Goal: Complete application form

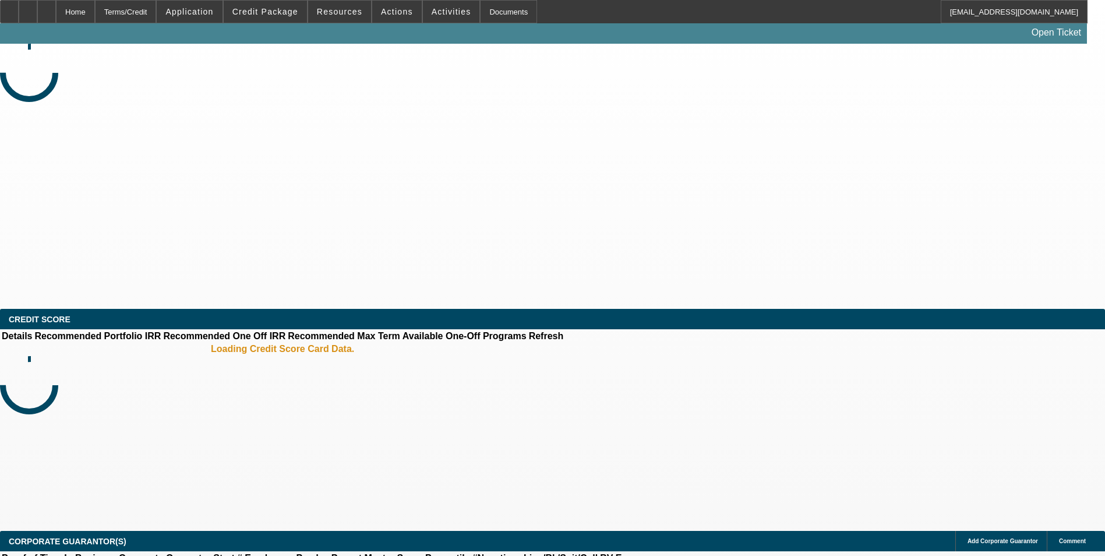
select select "0"
select select "2"
select select "0.1"
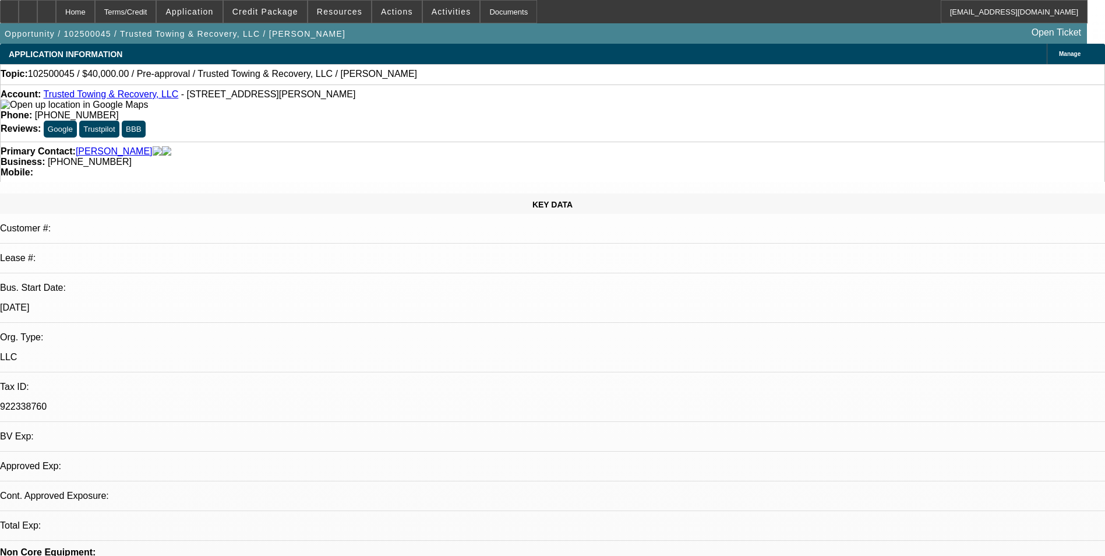
select select "1"
select select "2"
select select "4"
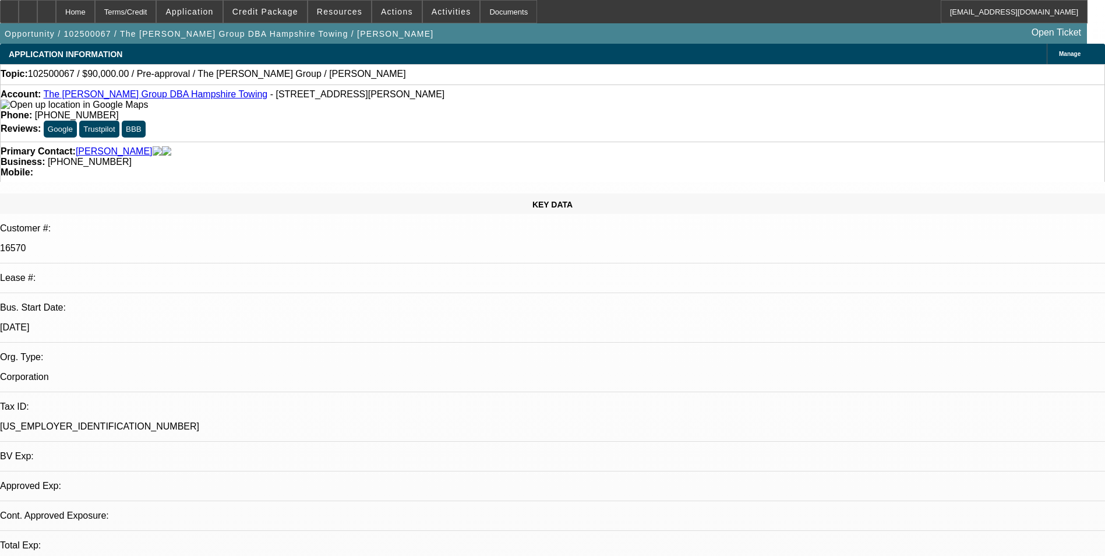
select select "0"
select select "2"
select select "0.1"
select select "4"
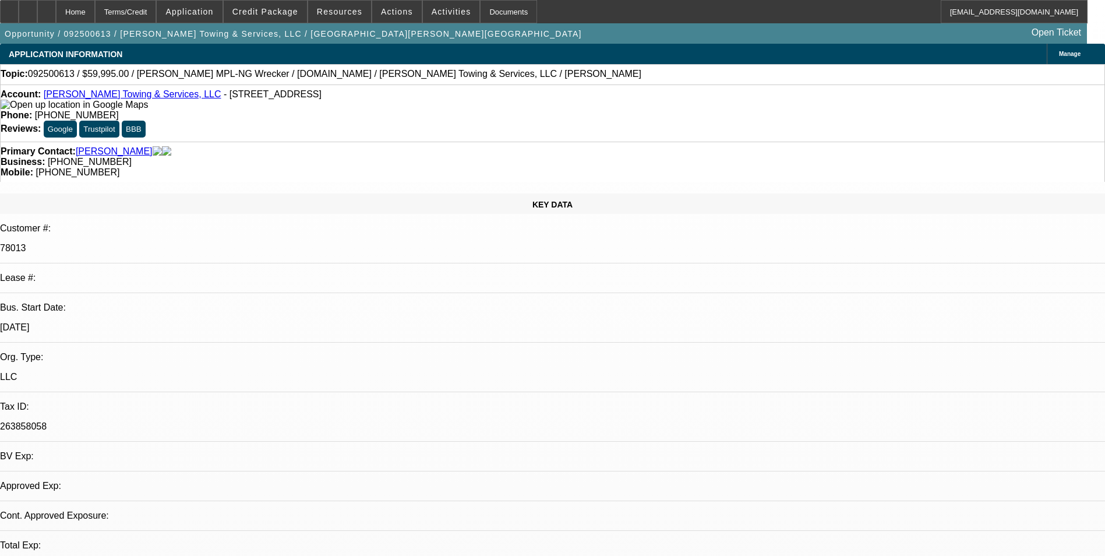
select select "0"
select select "2"
select select "0"
select select "6"
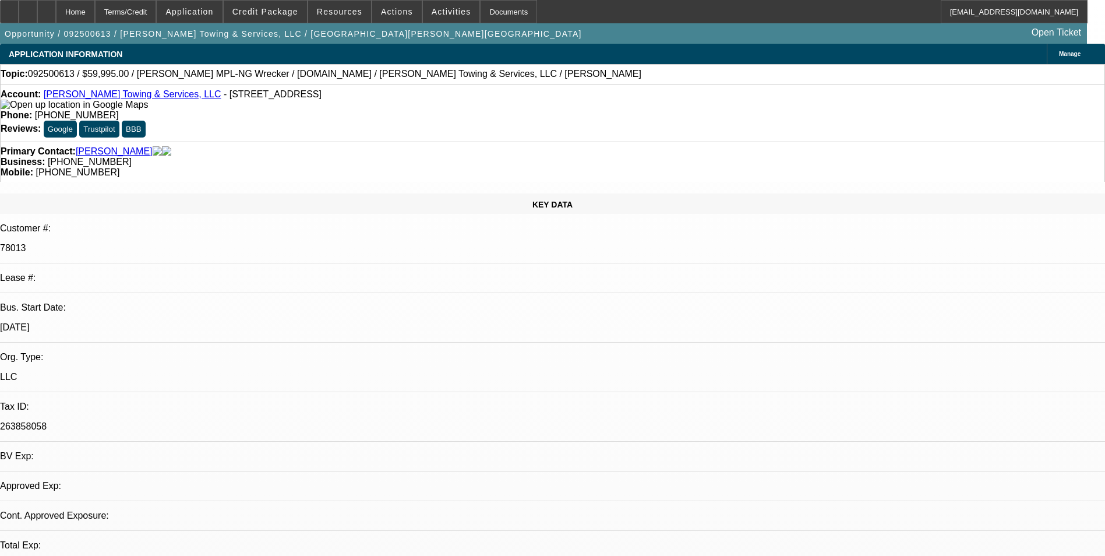
select select "0"
select select "2"
select select "0"
select select "6"
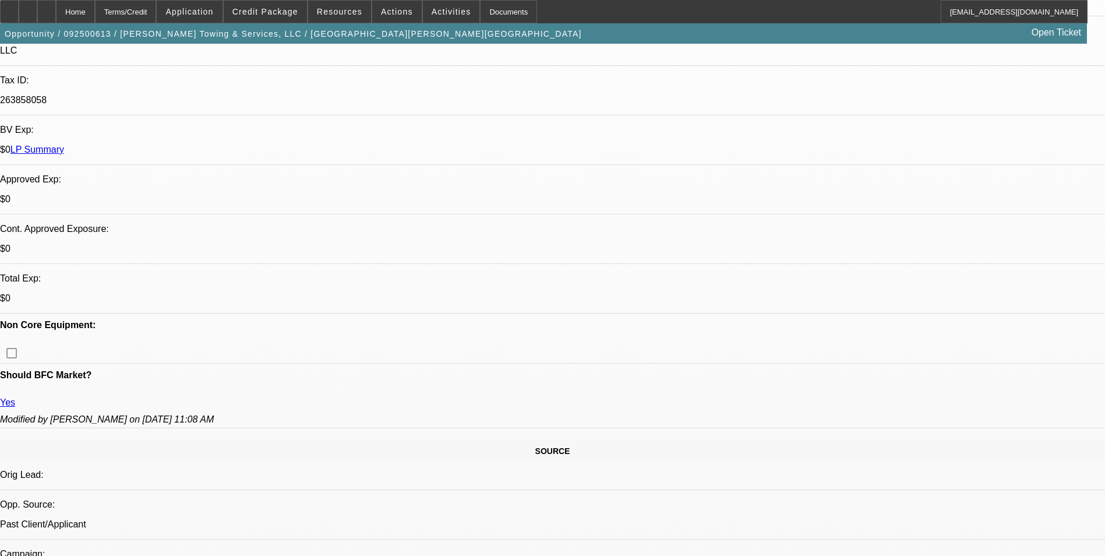
scroll to position [320, 0]
